Goal: Task Accomplishment & Management: Manage account settings

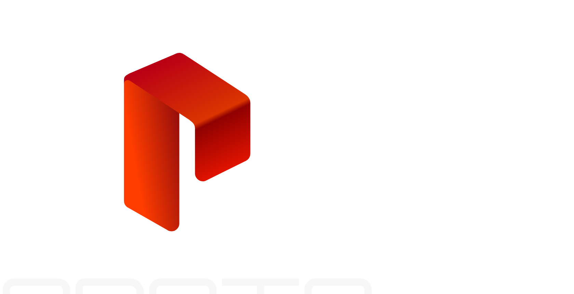
type input "**********"
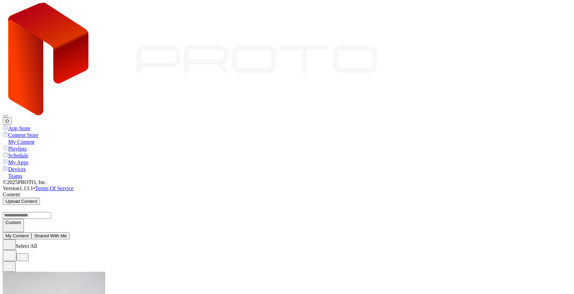
click at [12, 118] on button "O" at bounding box center [7, 121] width 9 height 7
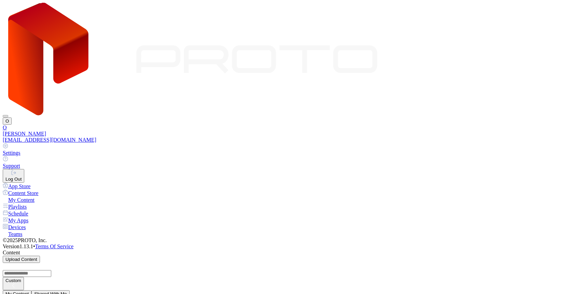
click at [510, 143] on link "Settings" at bounding box center [287, 149] width 569 height 13
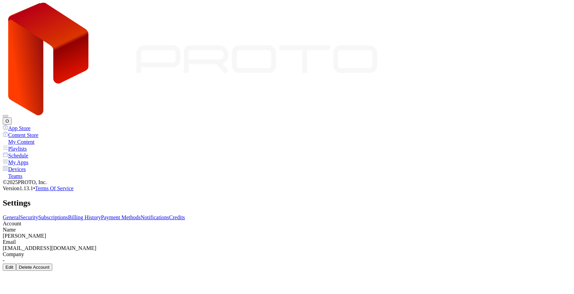
click at [68, 215] on link "Subscriptions" at bounding box center [53, 218] width 30 height 6
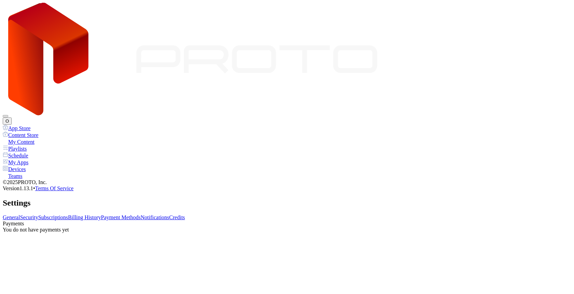
click at [141, 215] on link "Payment Methods" at bounding box center [121, 218] width 40 height 6
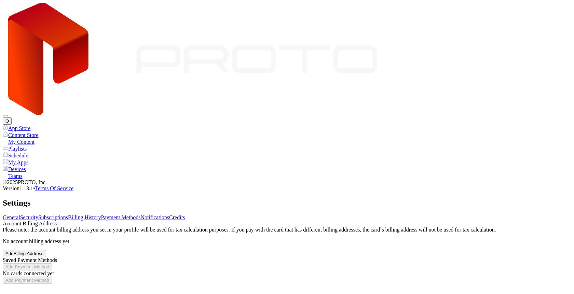
click at [170, 215] on link "Notifications" at bounding box center [155, 218] width 29 height 6
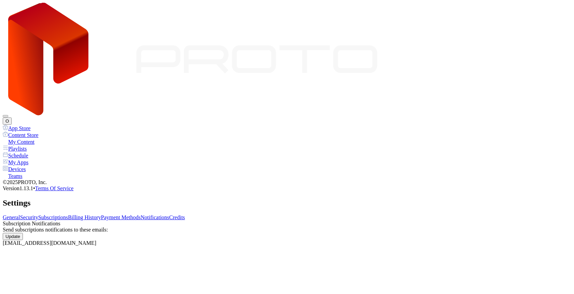
click at [185, 215] on link "Credits" at bounding box center [177, 218] width 16 height 6
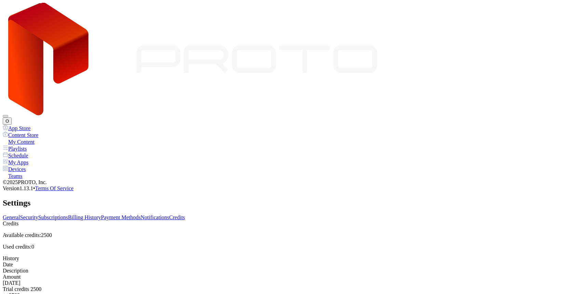
click at [20, 215] on link "General" at bounding box center [11, 218] width 17 height 6
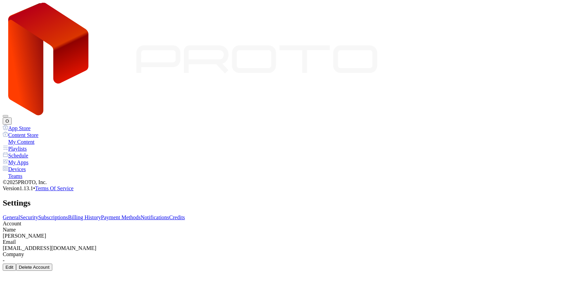
click at [185, 215] on link "Credits" at bounding box center [177, 218] width 16 height 6
